Goal: Transaction & Acquisition: Subscribe to service/newsletter

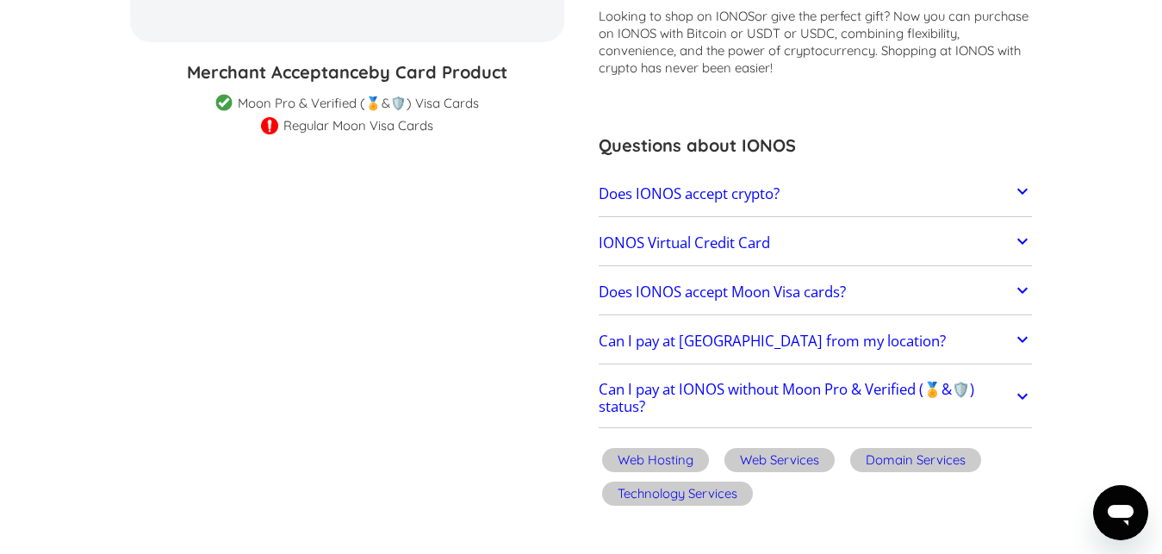
scroll to position [352, 0]
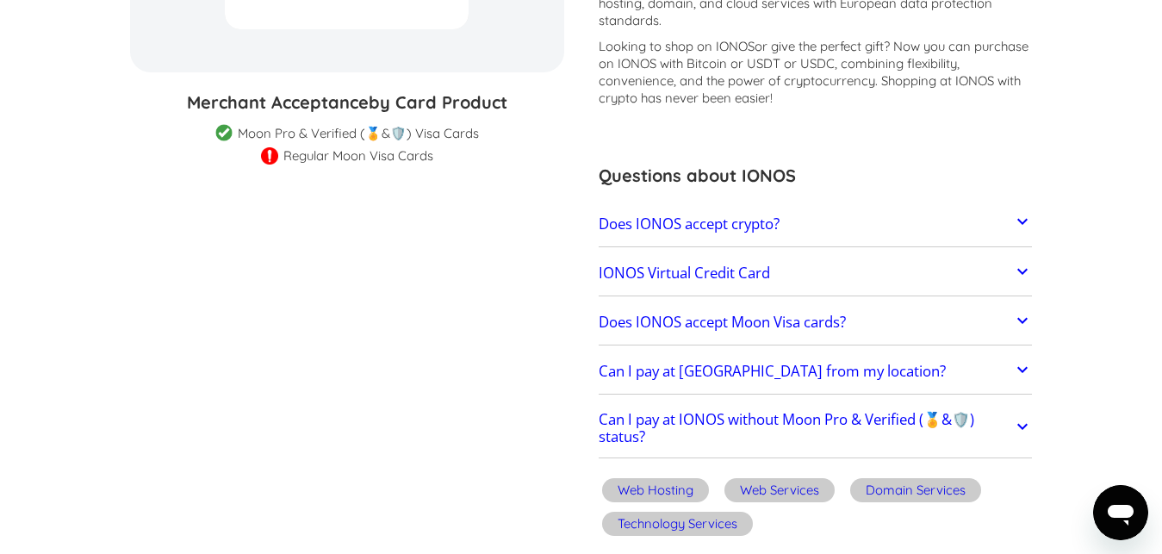
click at [1021, 214] on icon at bounding box center [1022, 221] width 21 height 21
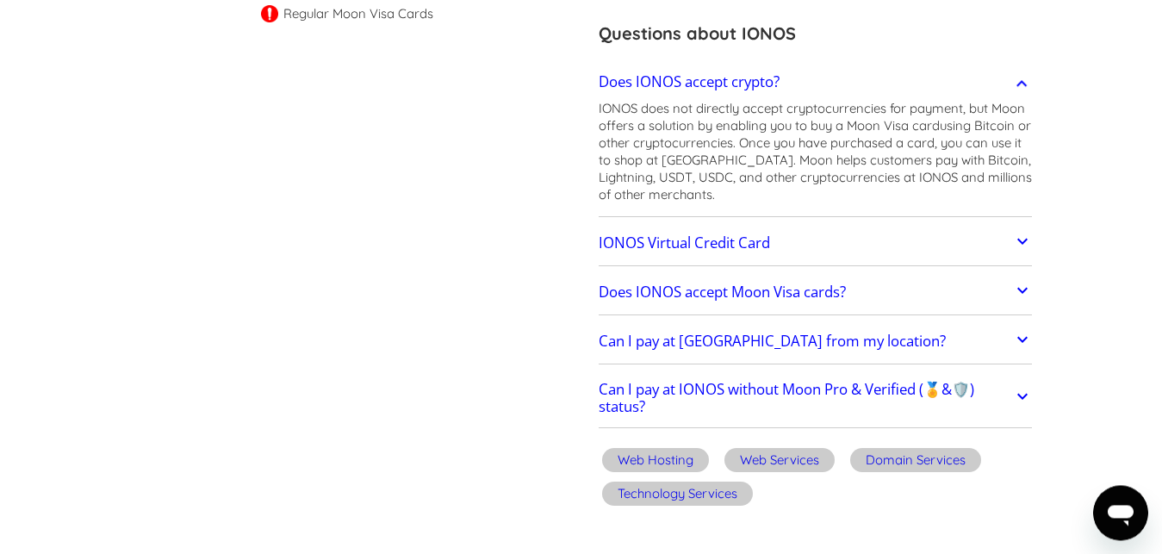
scroll to position [528, 0]
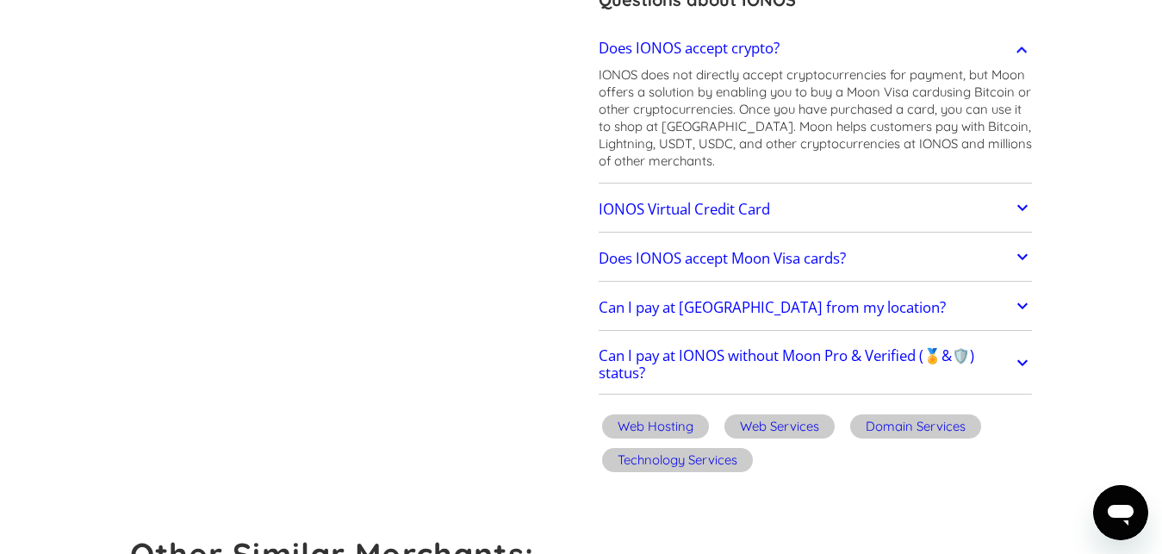
click at [919, 316] on link "Can I pay at IONOS from my location?" at bounding box center [816, 308] width 434 height 36
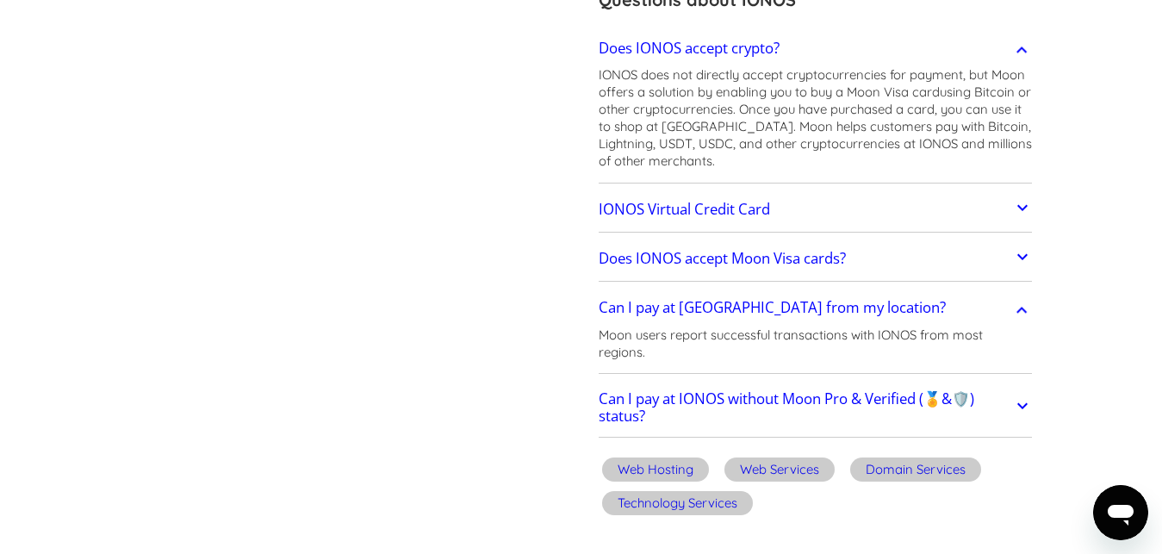
click at [730, 265] on h2 "Does IONOS accept Moon Visa cards?" at bounding box center [722, 258] width 247 height 17
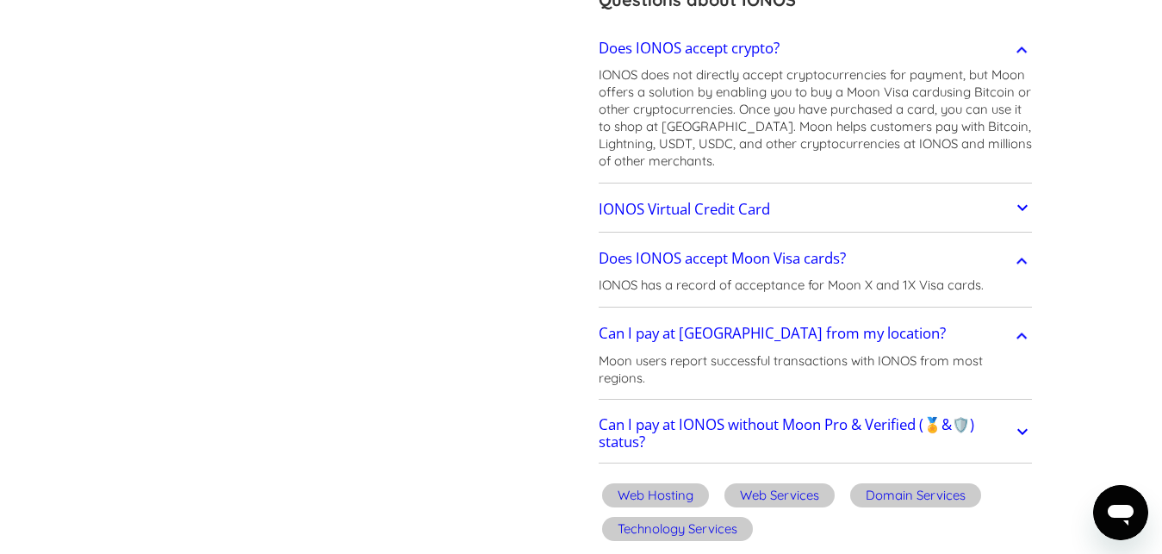
click at [760, 218] on h2 "IONOS Virtual Credit Card" at bounding box center [684, 209] width 171 height 17
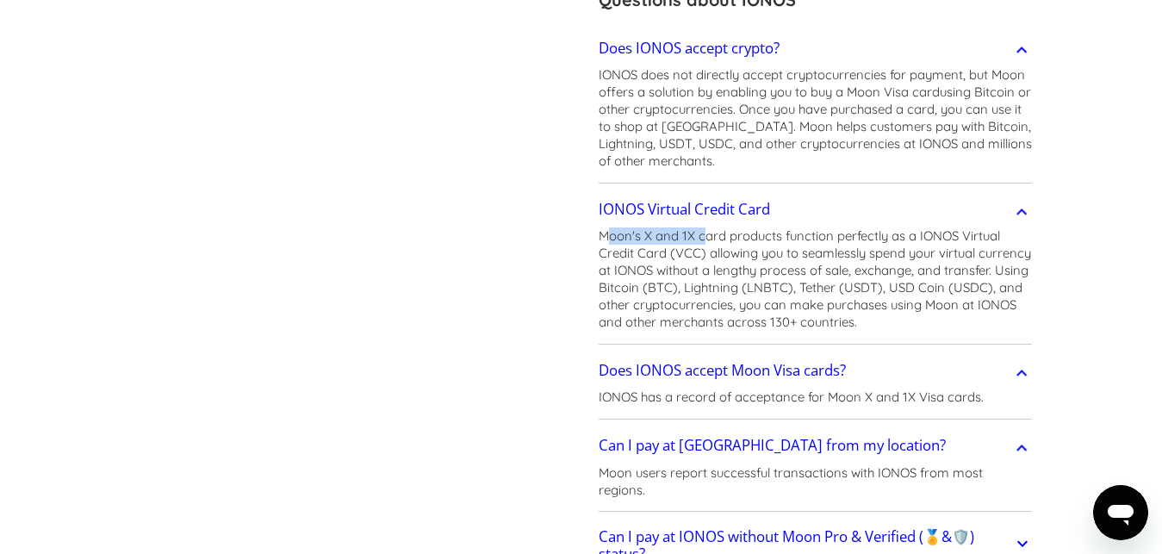
drag, startPoint x: 604, startPoint y: 234, endPoint x: 707, endPoint y: 245, distance: 103.9
click at [707, 245] on p "Moon's X and 1X card products function perfectly as a IONOS Virtual Credit Card…" at bounding box center [816, 278] width 434 height 103
click at [681, 231] on p "Moon's X and 1X card products function perfectly as a IONOS Virtual Credit Card…" at bounding box center [816, 278] width 434 height 103
drag, startPoint x: 598, startPoint y: 233, endPoint x: 722, endPoint y: 235, distance: 124.1
click at [722, 235] on div "IONOS - Customer Rating: ( 🏅 🛡️ 🏅&🛡️ ) 1 5 1.5 2 2.5 3 3.5 4 4.5 5 / 5 Customer…" at bounding box center [807, 156] width 451 height 1008
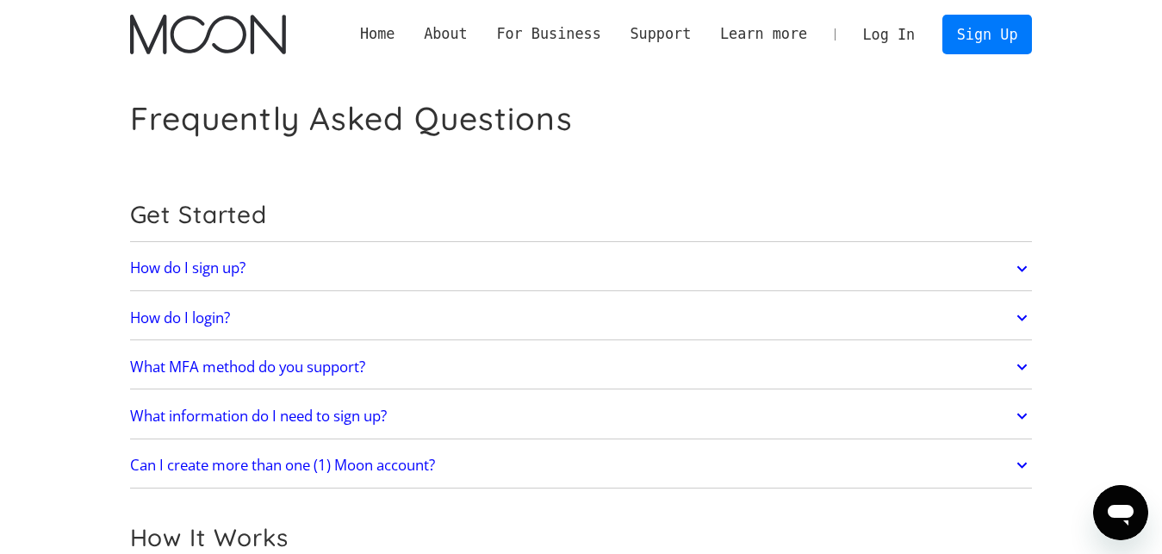
click at [230, 30] on img "home" at bounding box center [208, 35] width 156 height 40
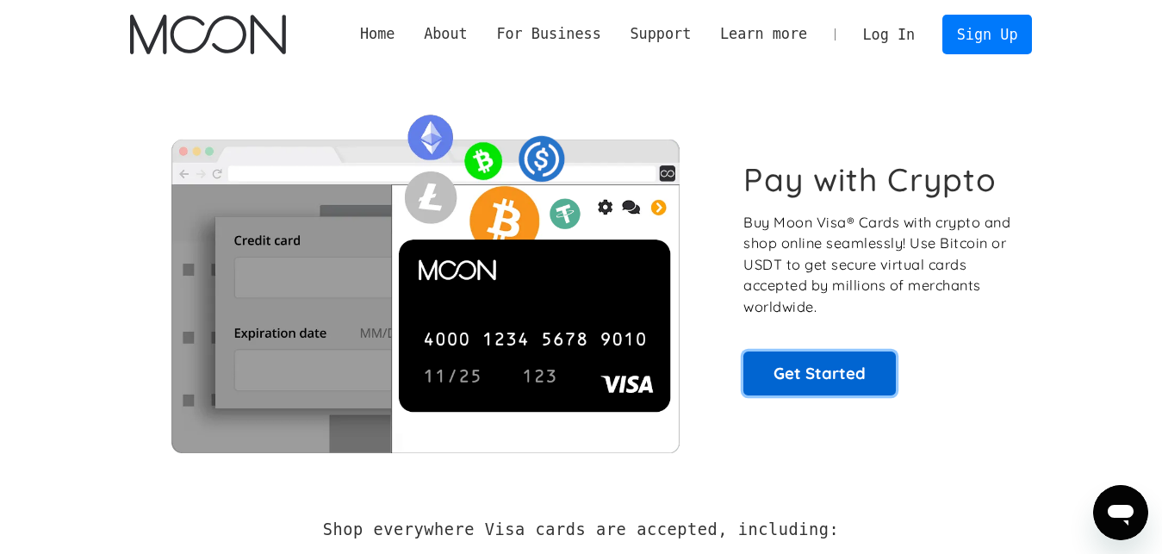
click at [804, 367] on link "Get Started" at bounding box center [820, 373] width 153 height 43
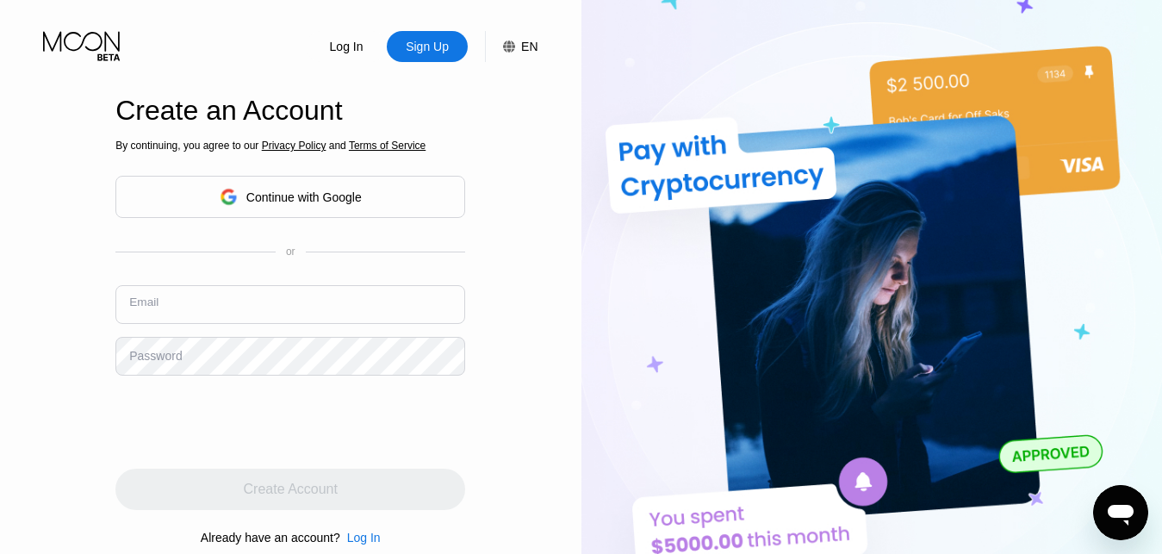
click at [251, 297] on input "text" at bounding box center [290, 304] width 350 height 39
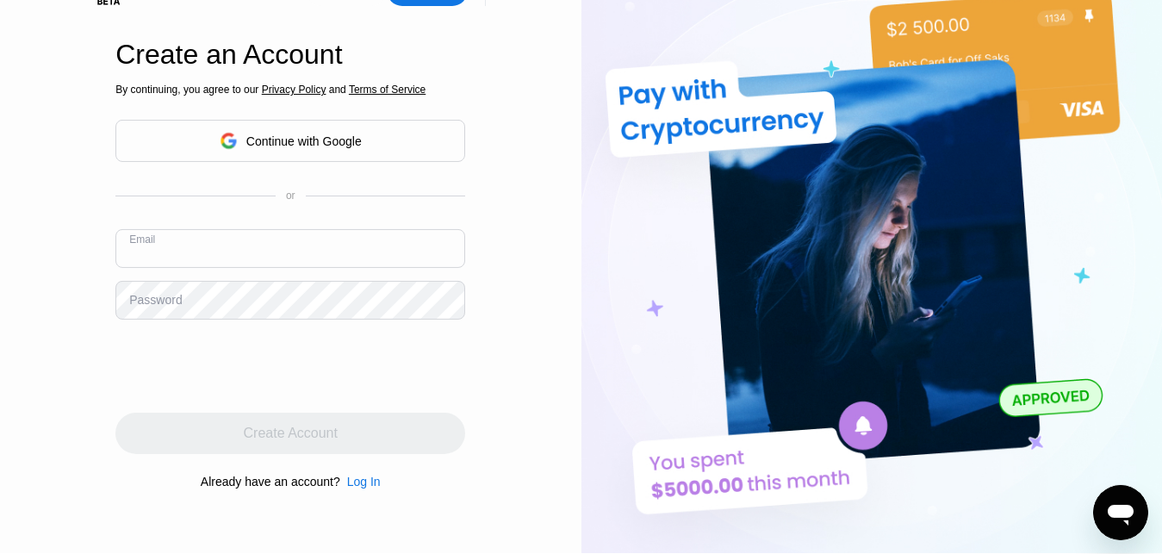
scroll to position [88, 0]
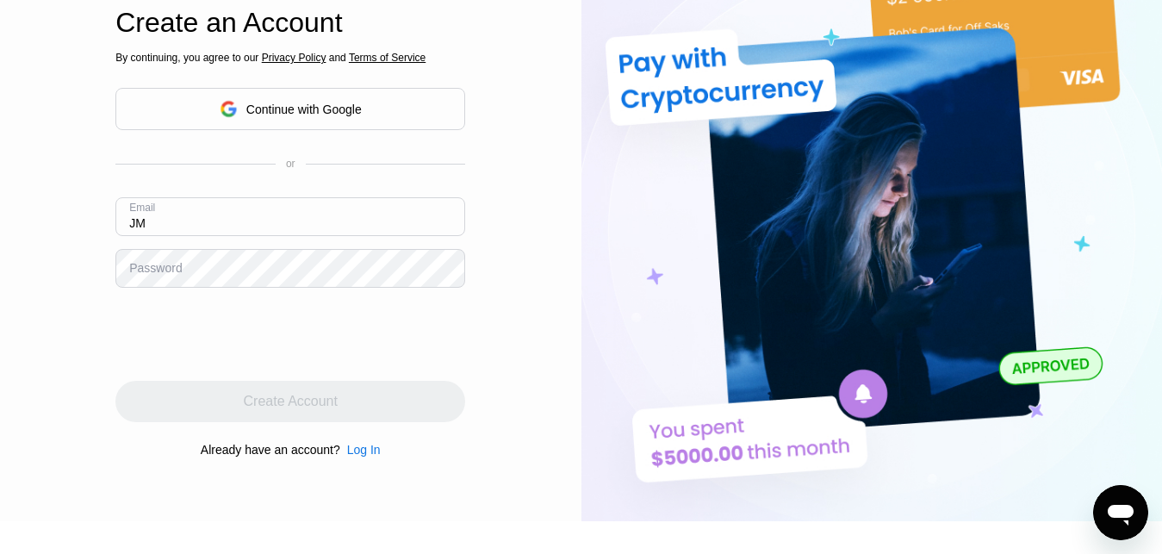
type input "J"
type input "jmakaffou@gmail.com"
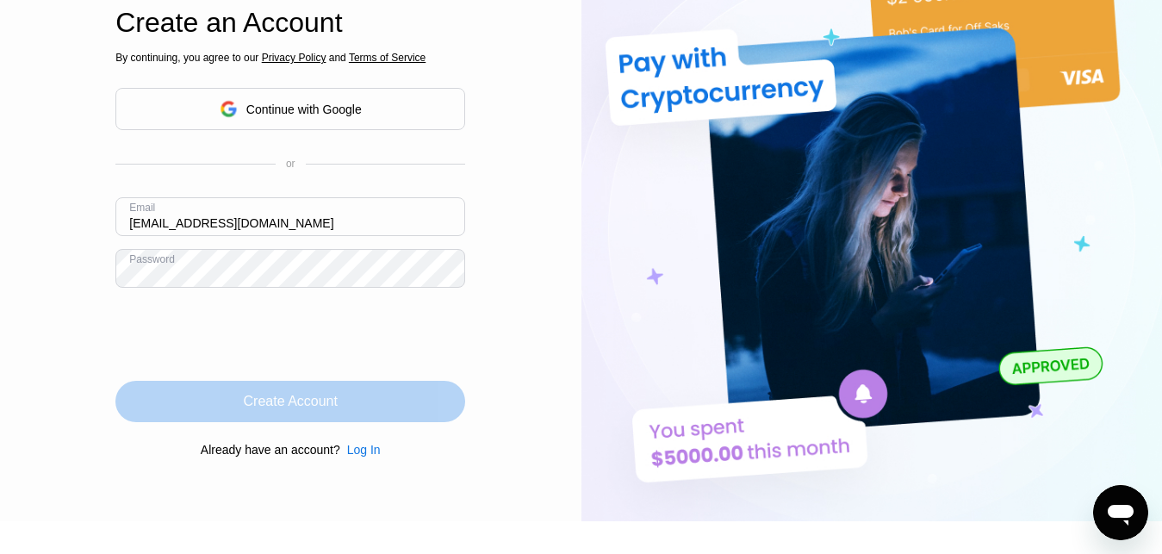
click at [264, 405] on div "Create Account" at bounding box center [291, 401] width 94 height 17
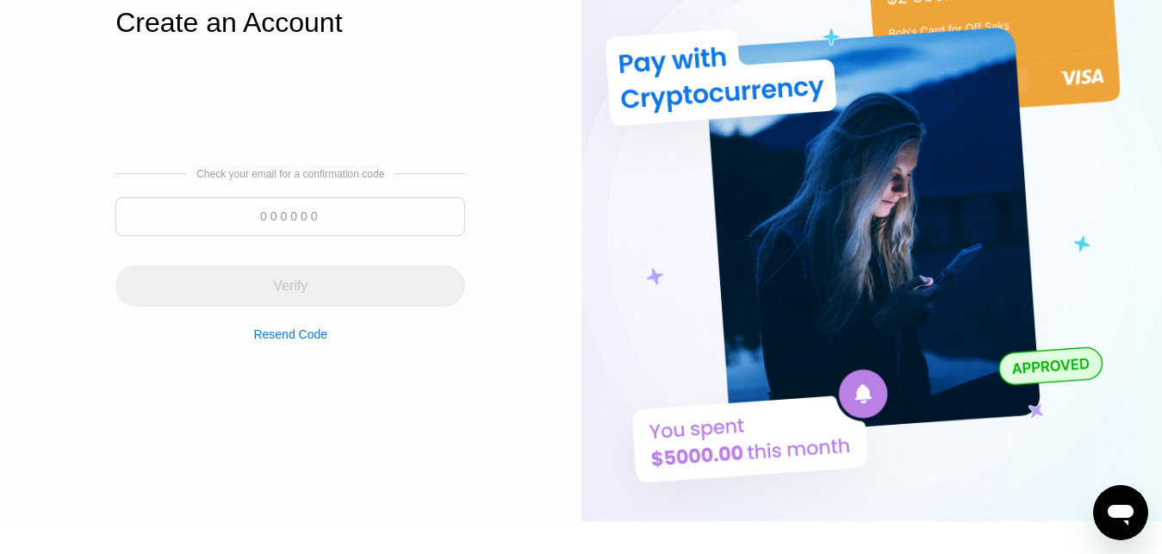
click at [277, 227] on input at bounding box center [290, 216] width 350 height 39
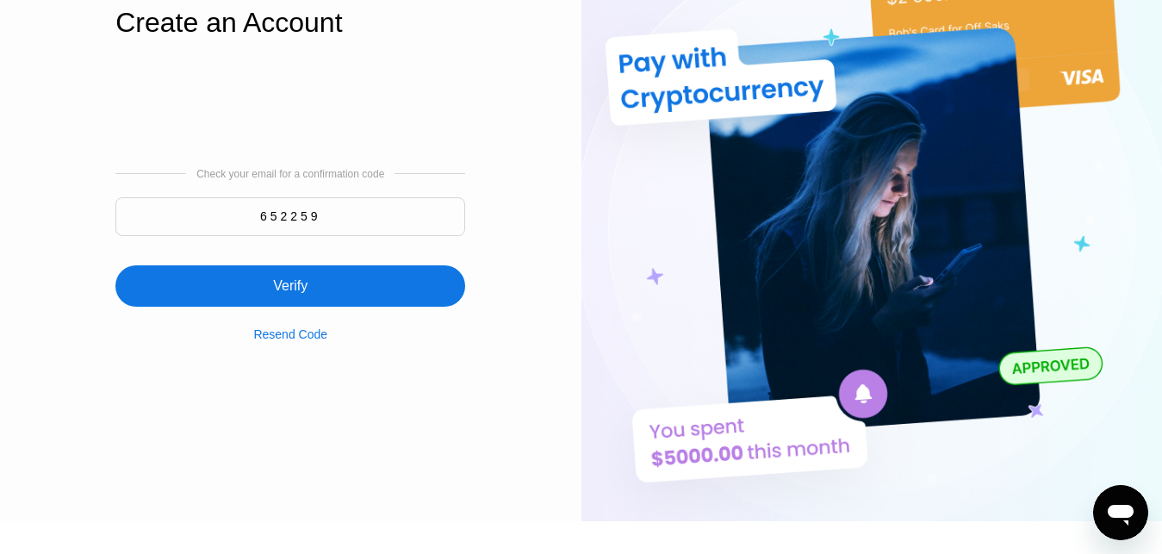
type input "652259"
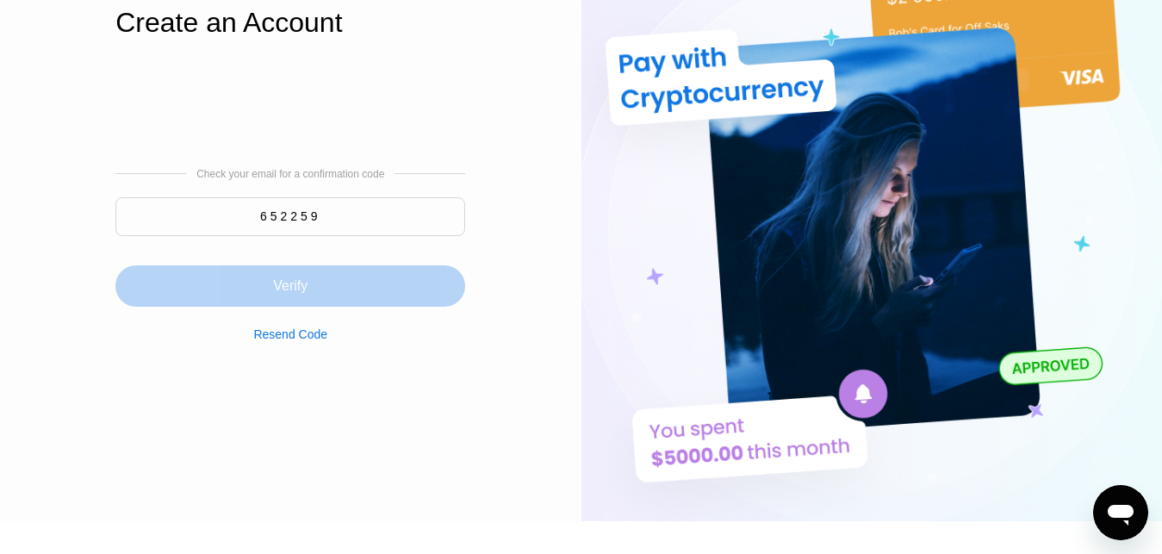
click at [307, 295] on div "Verify" at bounding box center [290, 285] width 34 height 17
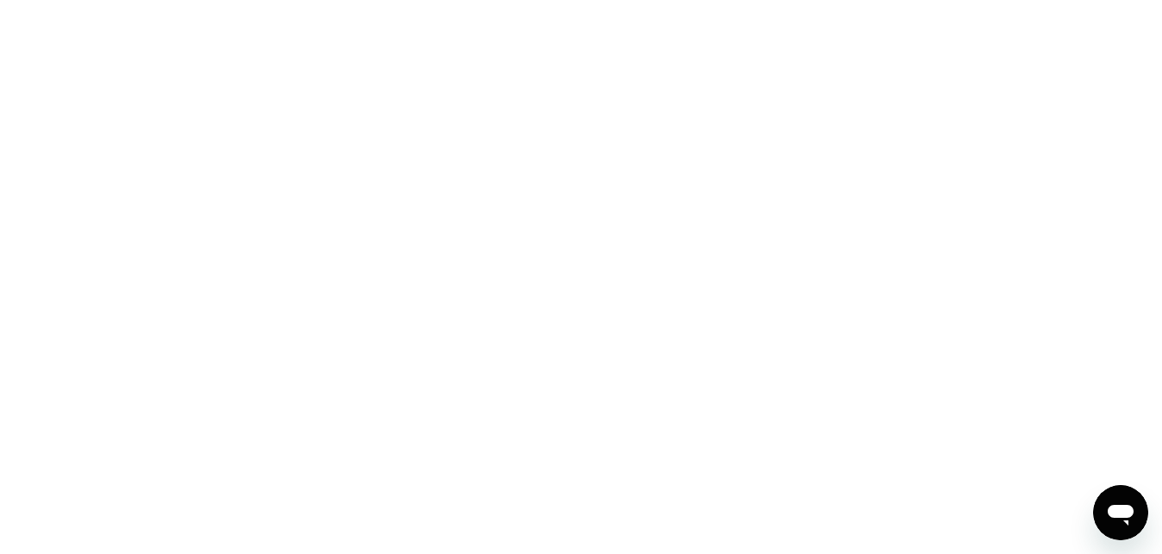
scroll to position [0, 0]
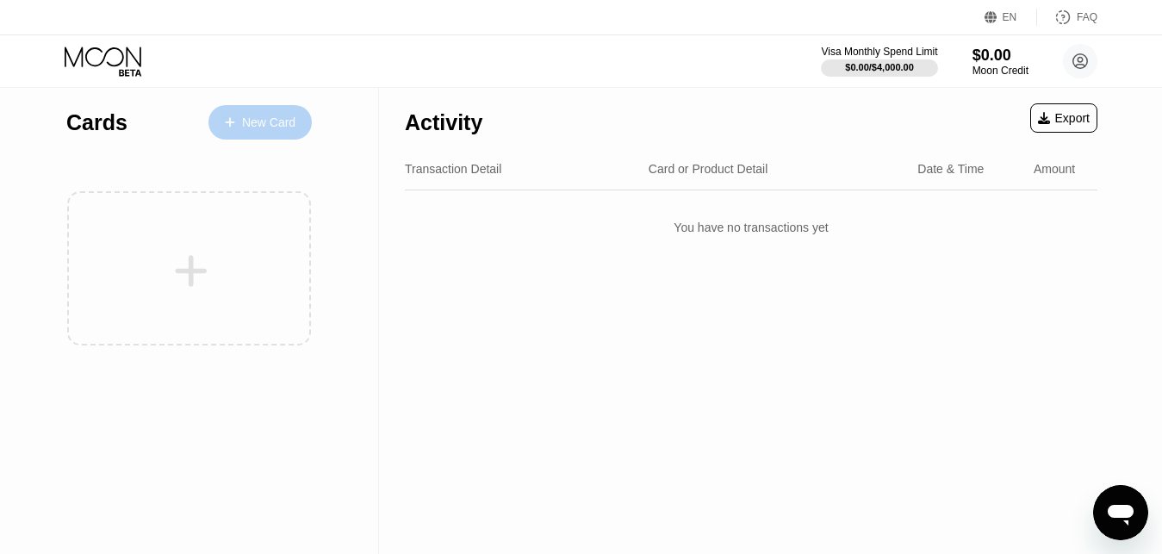
click at [260, 130] on div "New Card" at bounding box center [268, 122] width 53 height 15
